Goal: Obtain resource: Download file/media

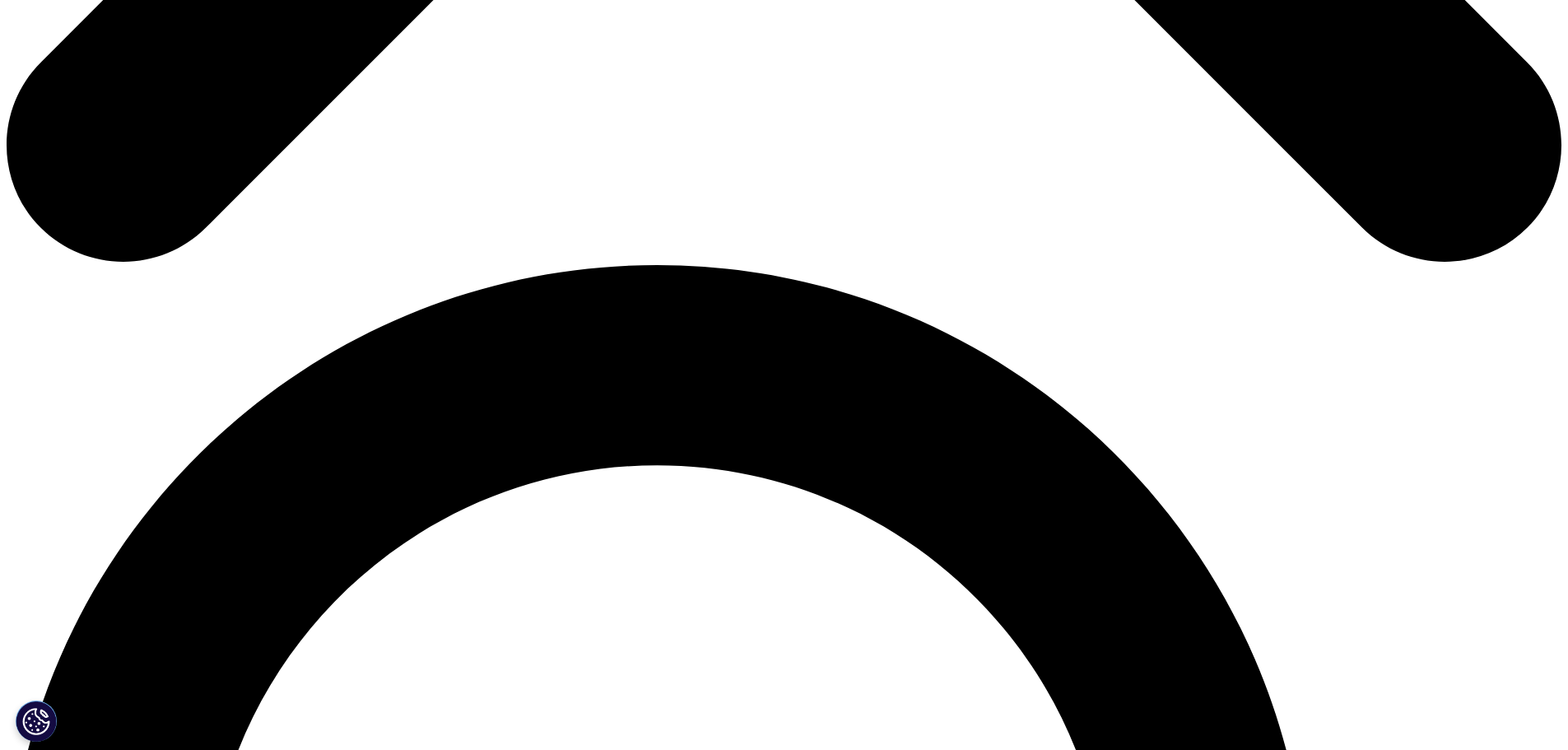
scroll to position [576, 0]
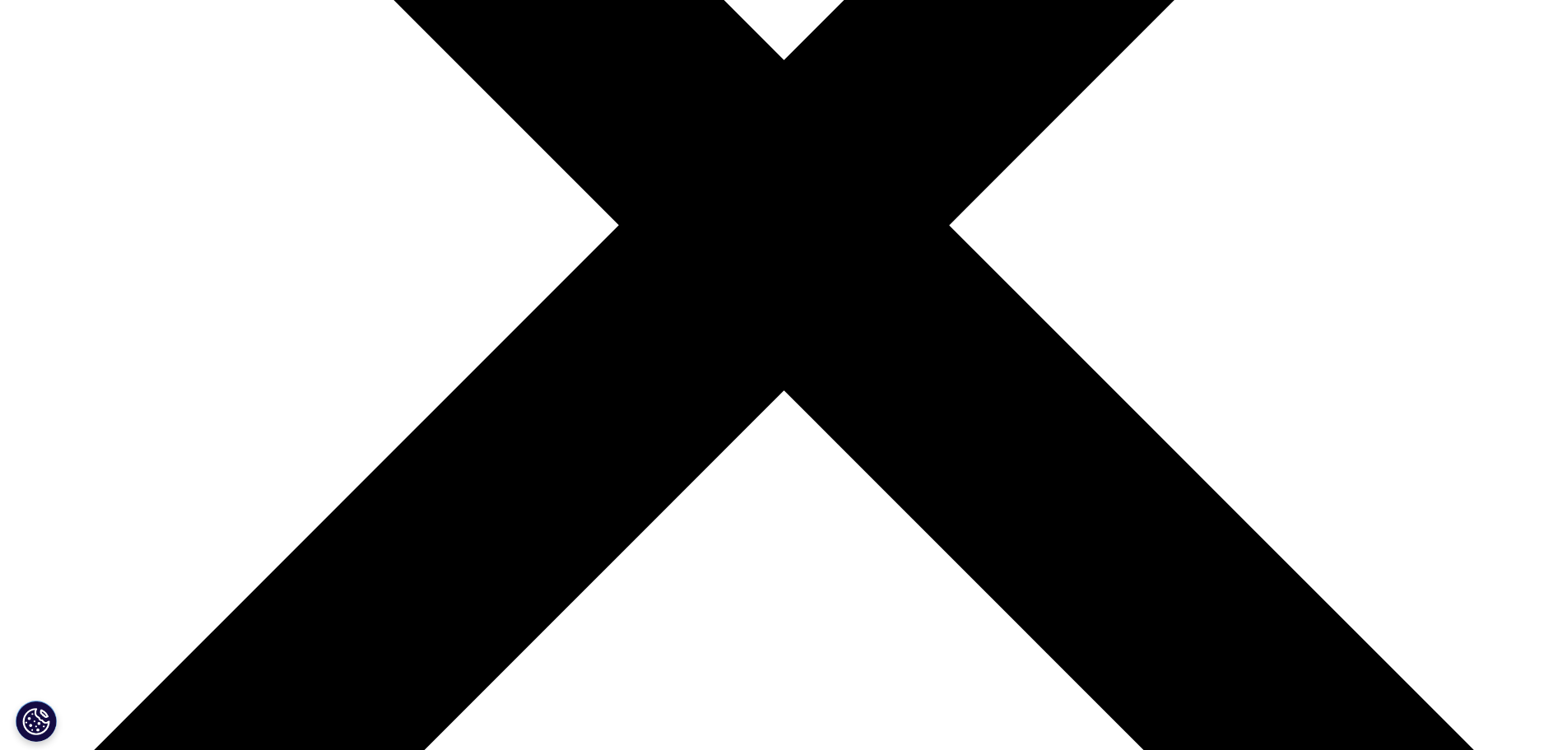
type input "[PERSON_NAME]"
type input "sackyi"
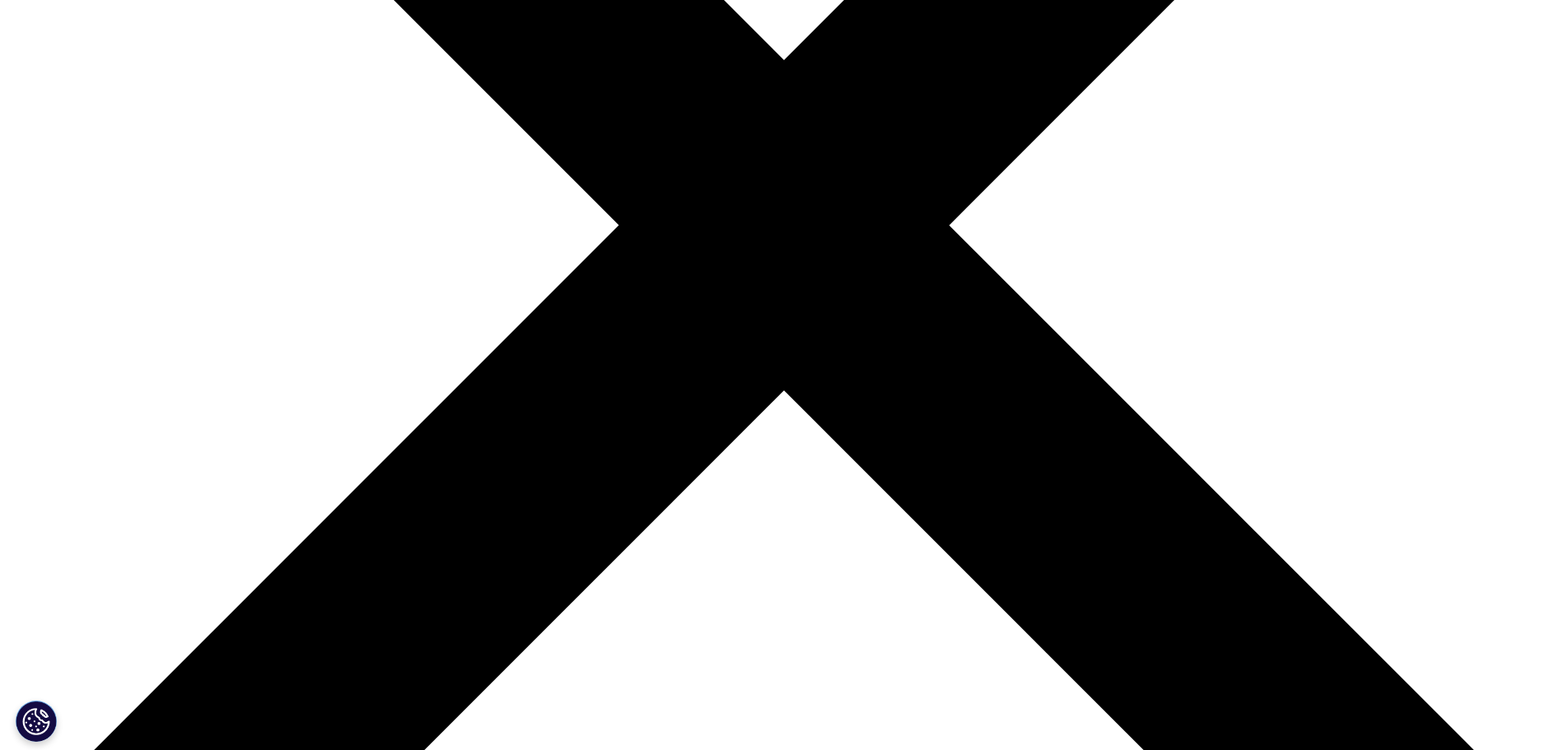
type input "F"
type input "[PERSON_NAME][EMAIL_ADDRESS][PERSON_NAME][DOMAIN_NAME]"
type input "Finance Director"
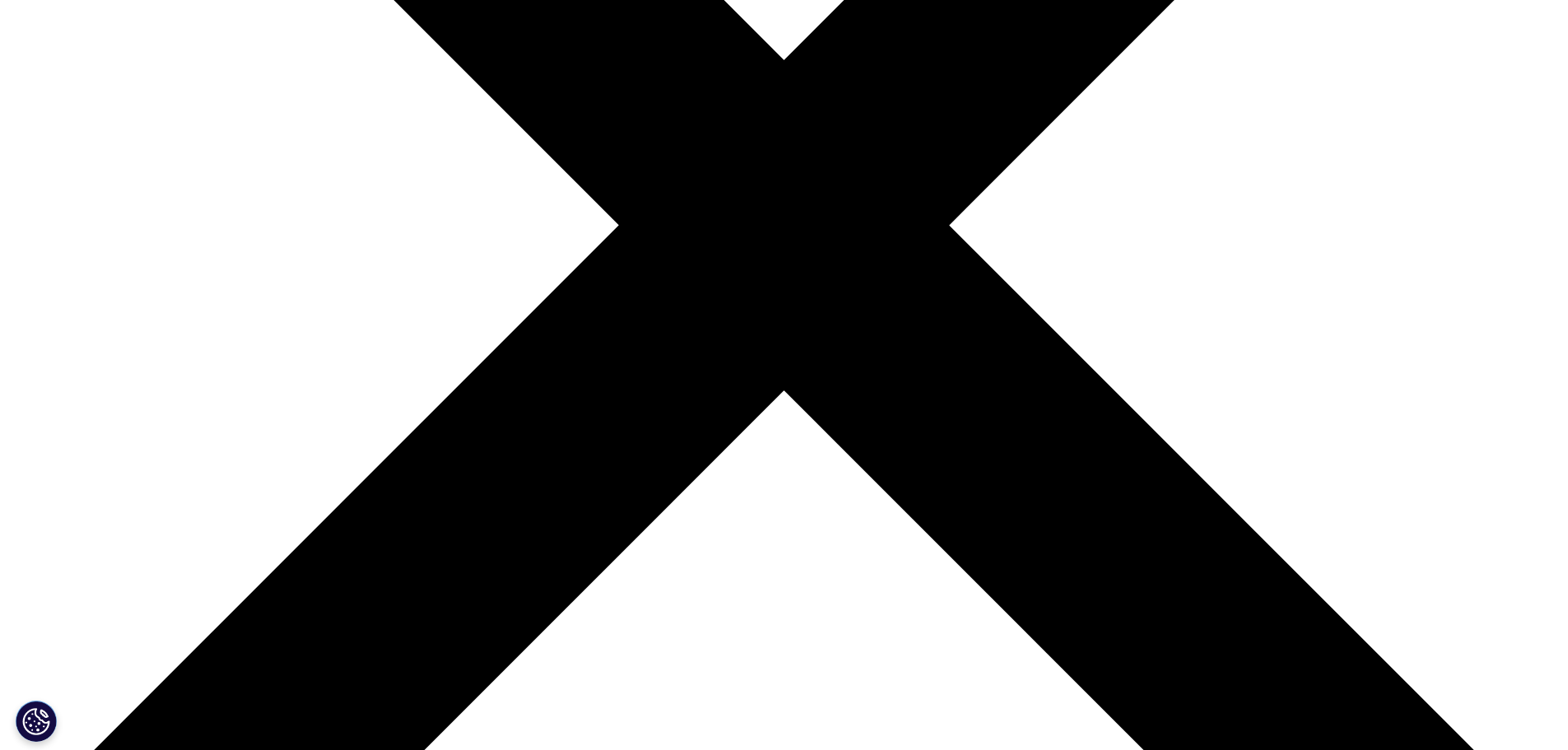
type input "[PERSON_NAME]"
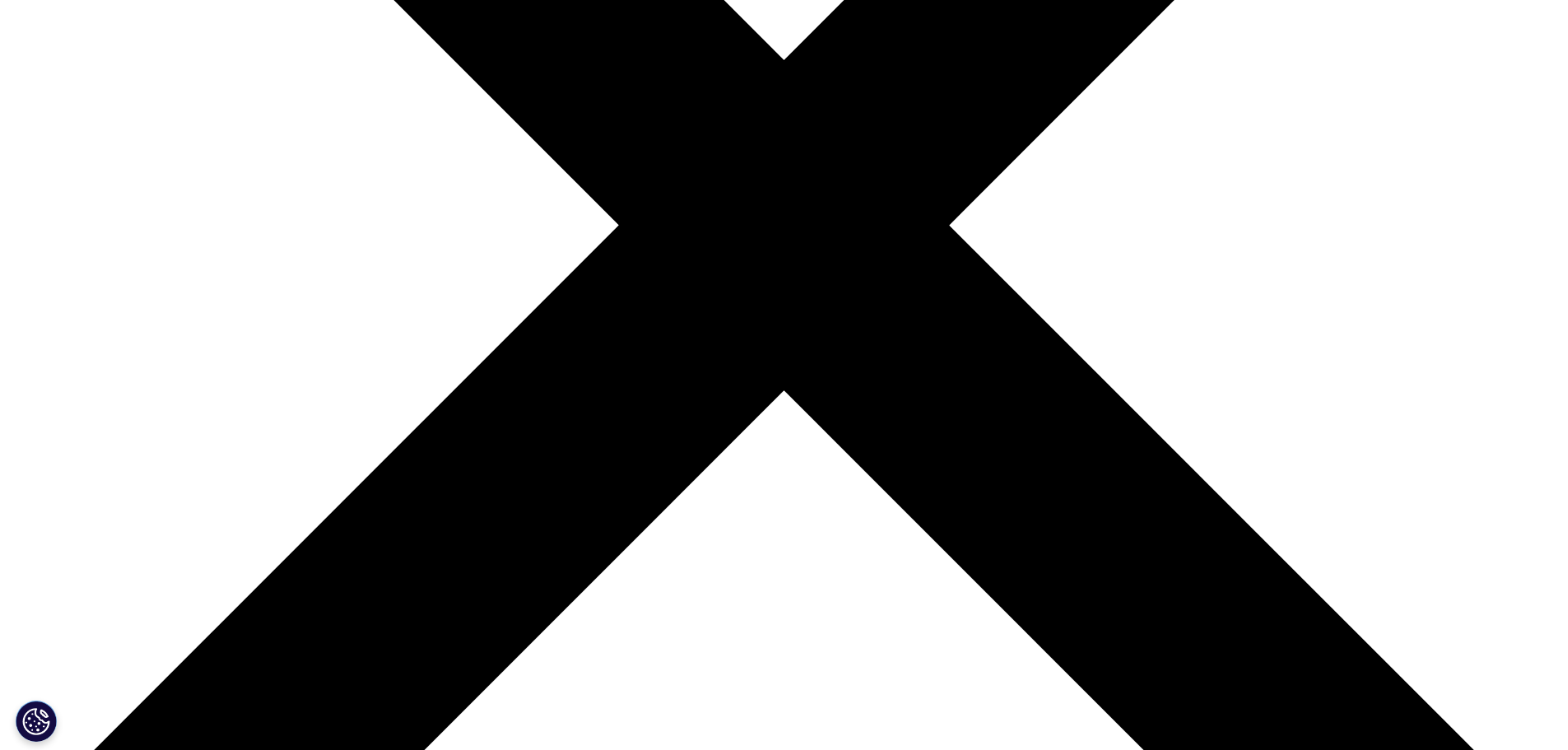
select select "Switzerland"
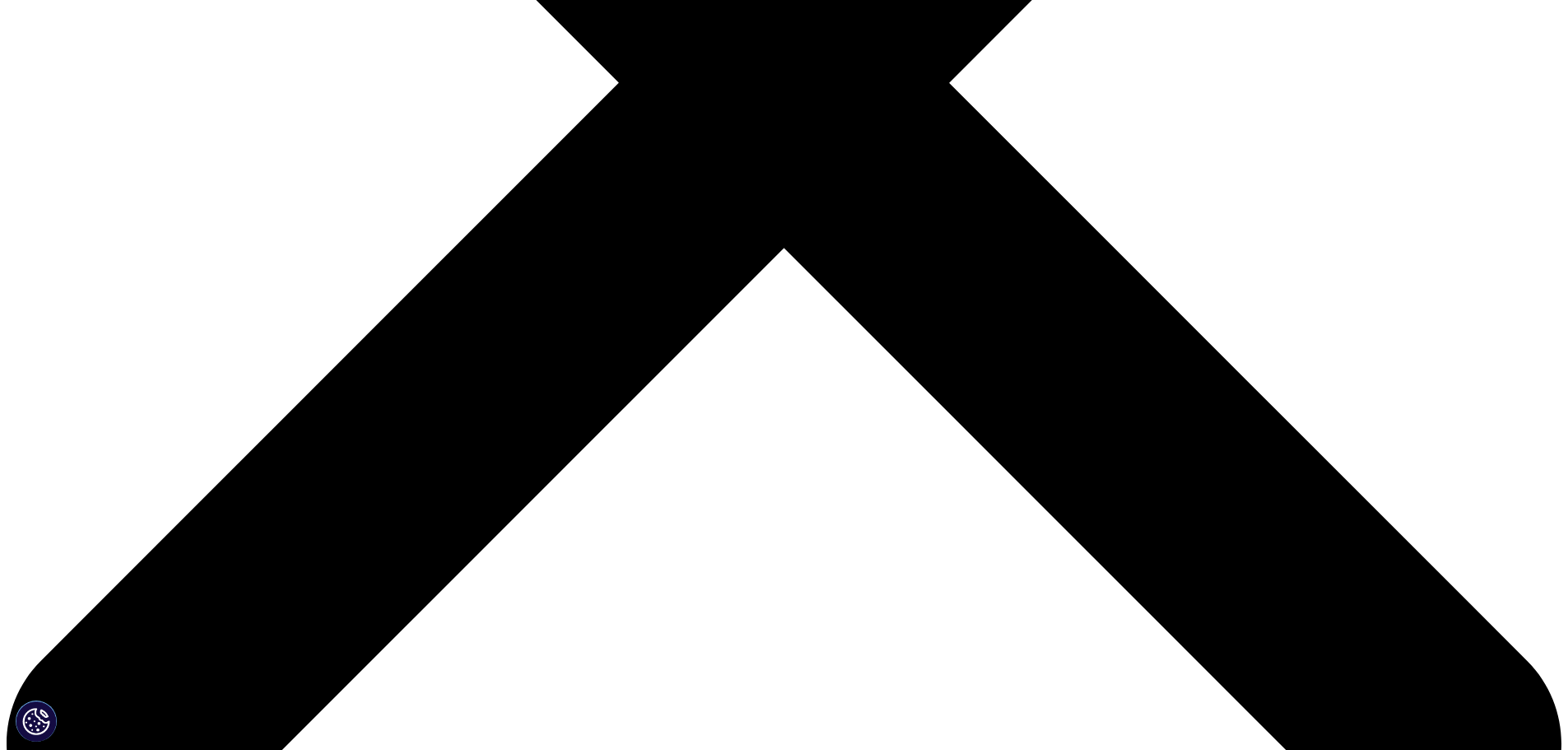
scroll to position [741, 0]
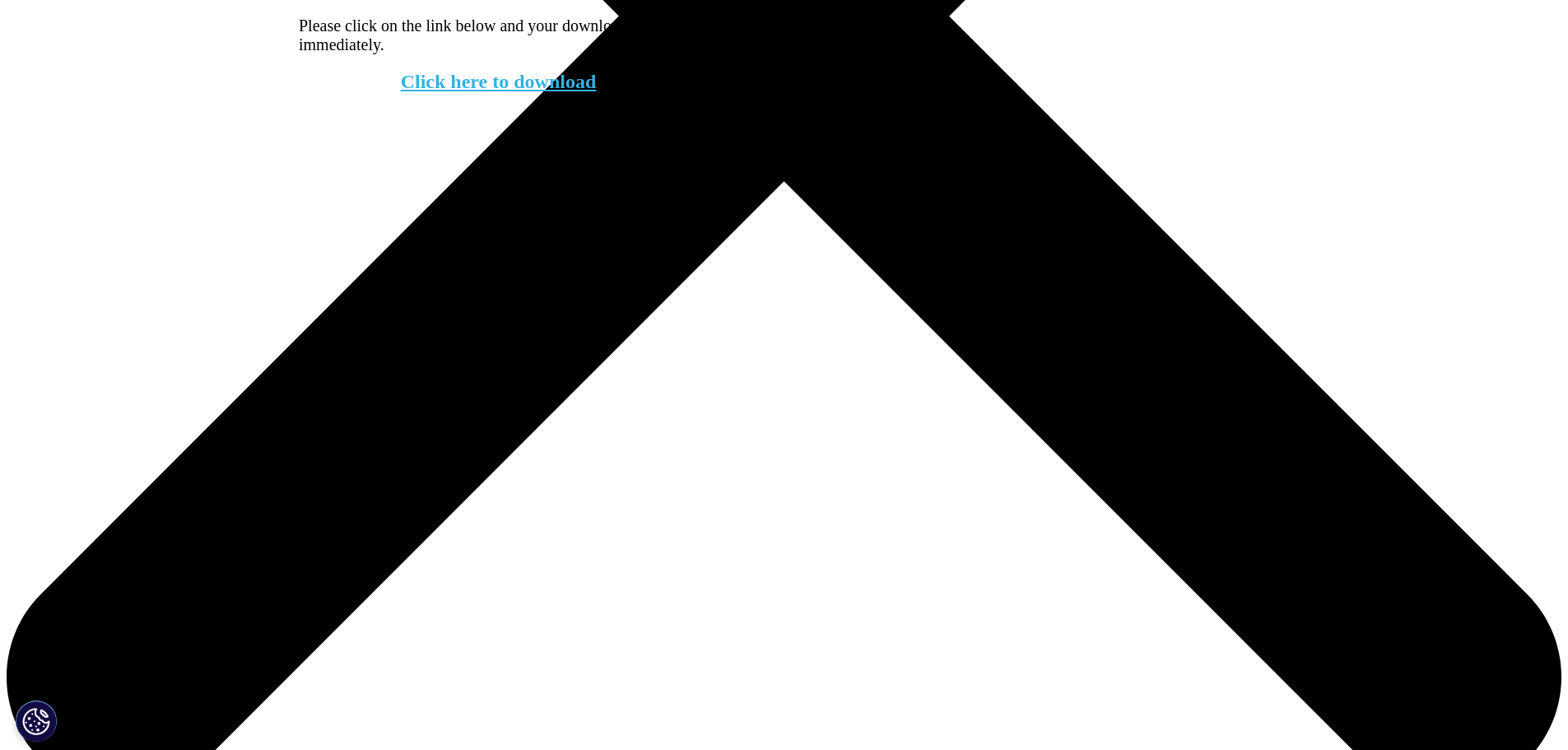
scroll to position [826, 0]
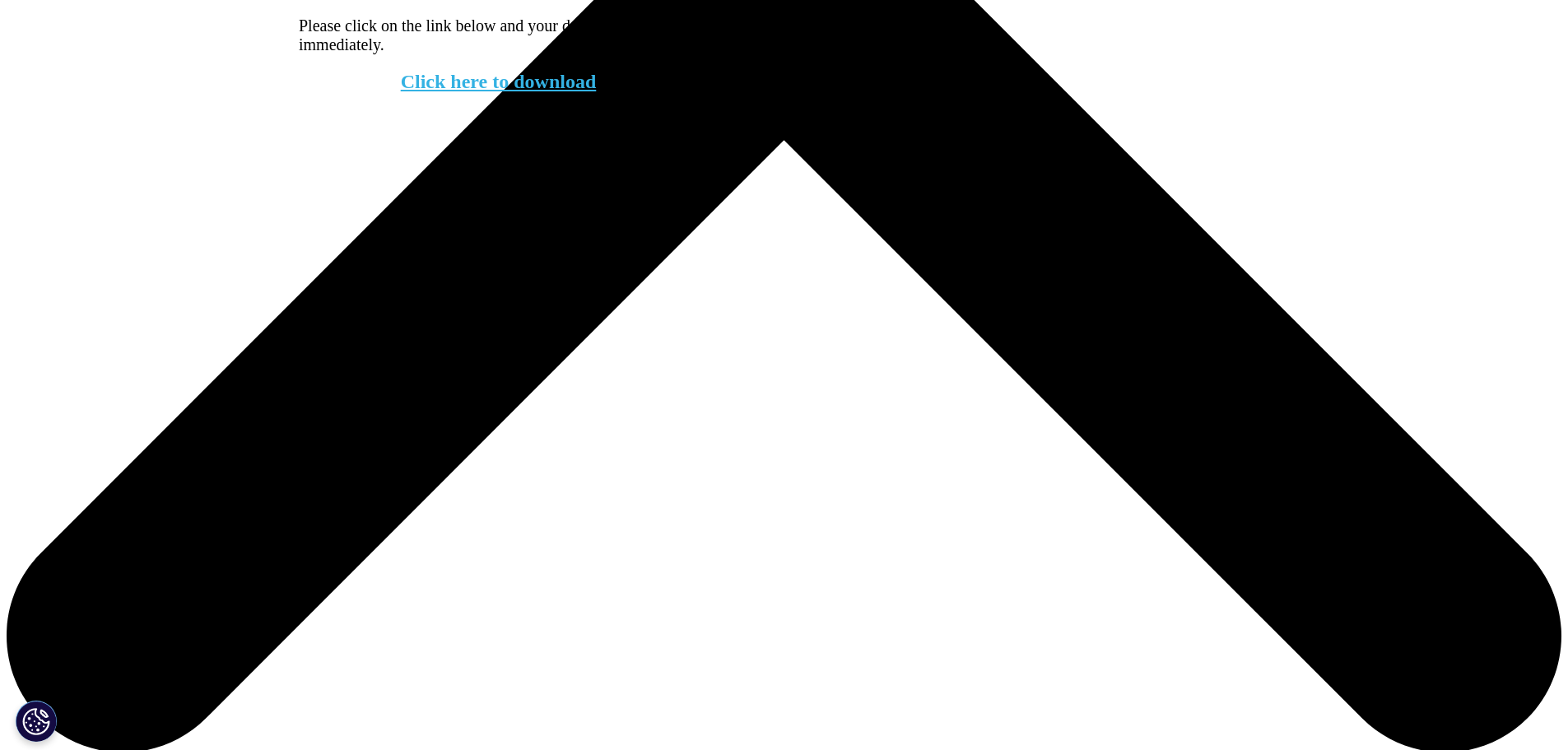
click at [546, 92] on link "Click here to download" at bounding box center [499, 81] width 195 height 21
